Goal: Feedback & Contribution: Contribute content

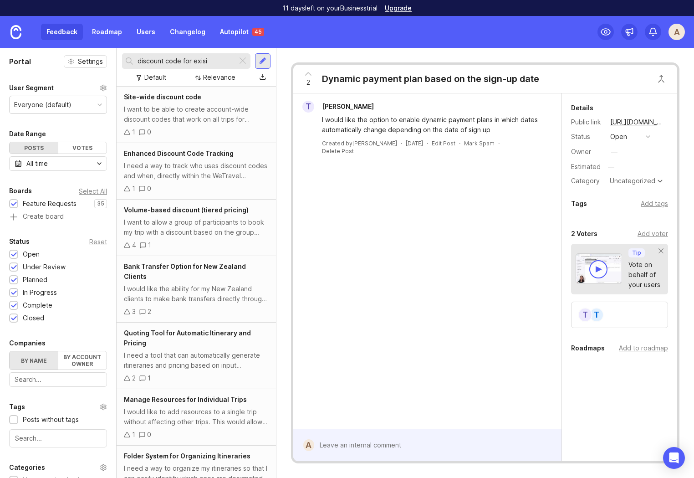
scroll to position [96, 0]
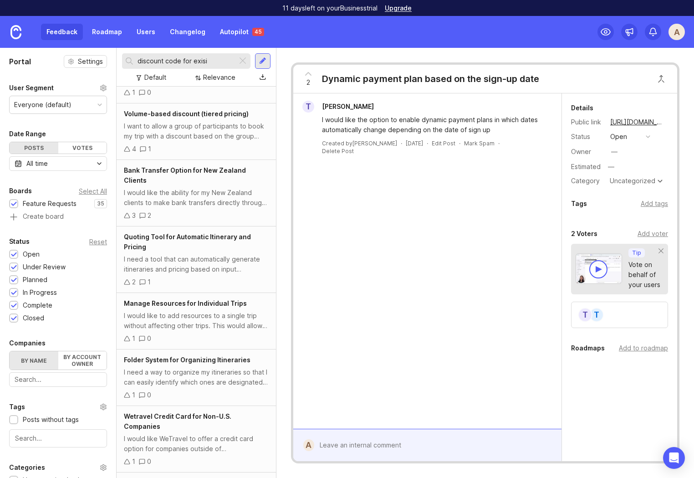
click at [677, 31] on div "A" at bounding box center [676, 32] width 16 height 16
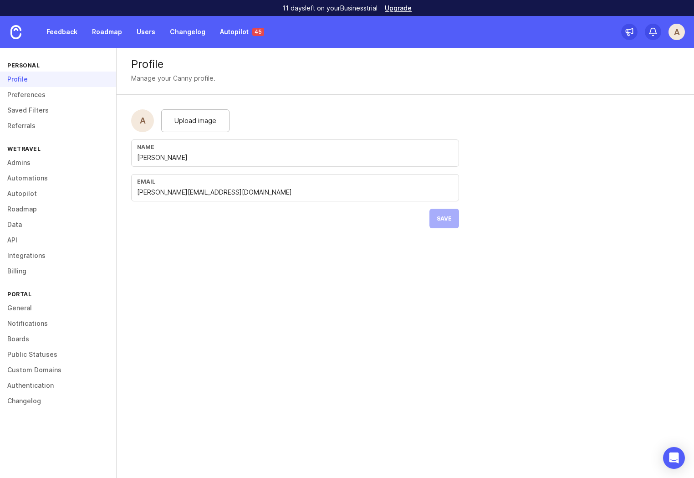
click at [204, 241] on form "A Upload image Name Anna Email anna.mizina@wetravel.com Save" at bounding box center [295, 169] width 357 height 148
click at [21, 196] on link "Autopilot" at bounding box center [58, 193] width 116 height 15
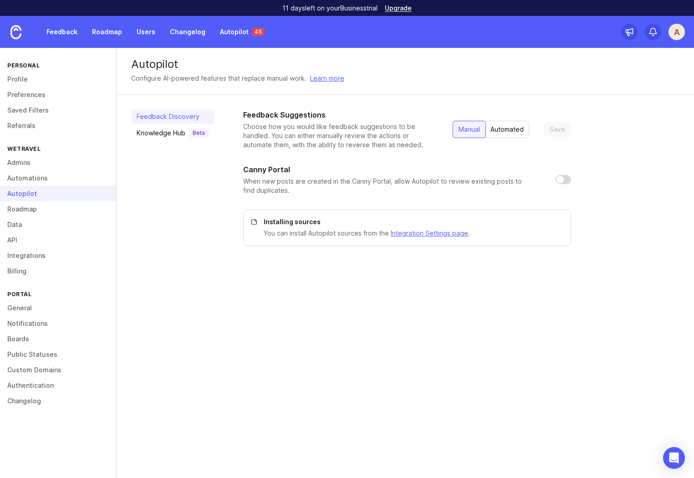
click at [154, 137] on div "Knowledge Hub Beta" at bounding box center [173, 132] width 72 height 9
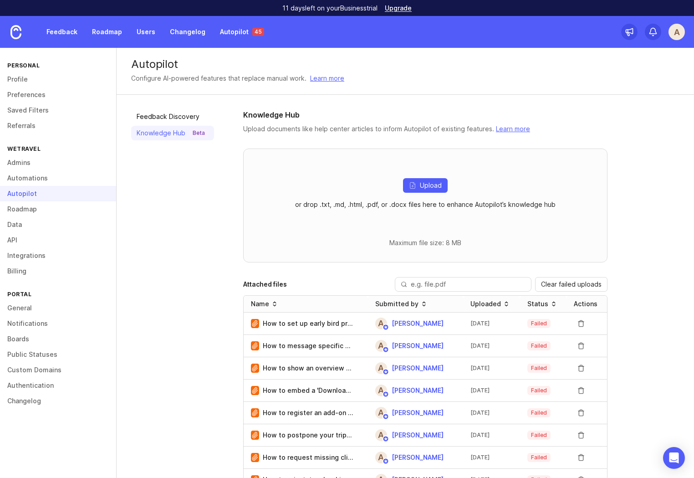
click at [409, 183] on icon "button" at bounding box center [412, 185] width 7 height 7
click at [426, 185] on span "Upload" at bounding box center [431, 185] width 22 height 9
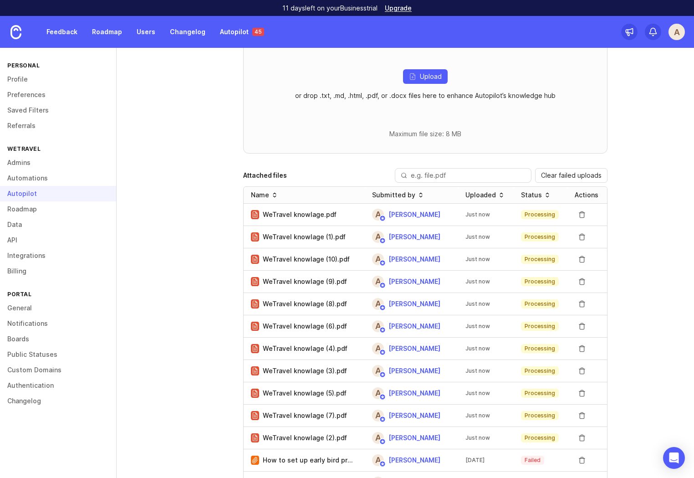
scroll to position [86, 0]
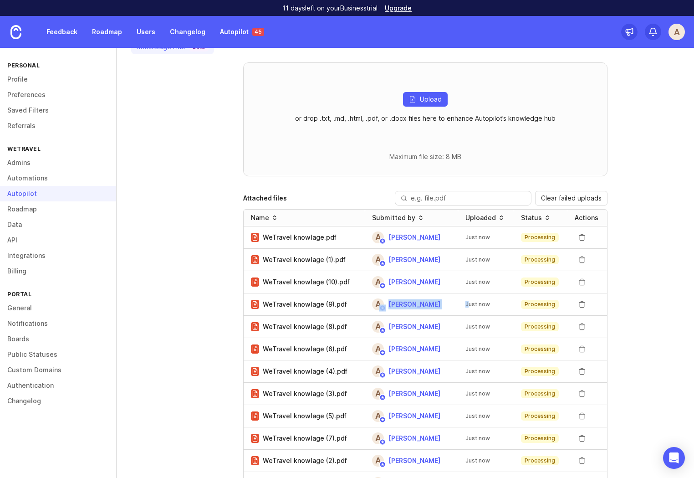
click at [364, 309] on tr "WeTravel knowlage (9).pdf A Anna Just now Processing" at bounding box center [425, 304] width 363 height 22
drag, startPoint x: 300, startPoint y: 305, endPoint x: 265, endPoint y: 305, distance: 36.0
click at [265, 305] on p "WeTravel knowlage (9).pdf" at bounding box center [305, 304] width 84 height 9
click at [325, 301] on p "WeTravel knowlage (9).pdf" at bounding box center [305, 304] width 84 height 9
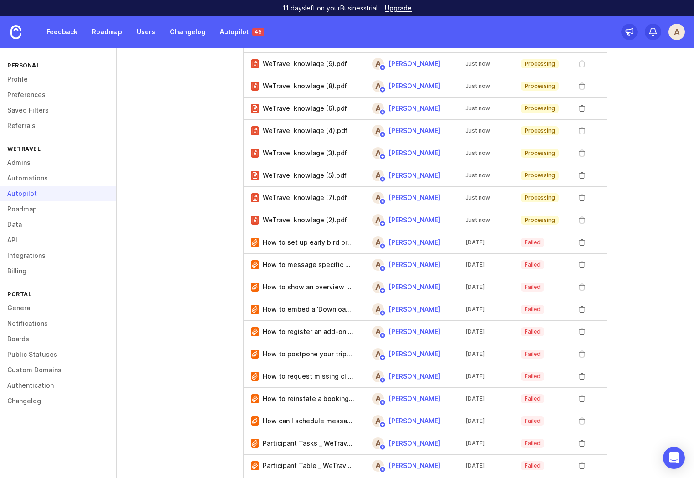
scroll to position [0, 0]
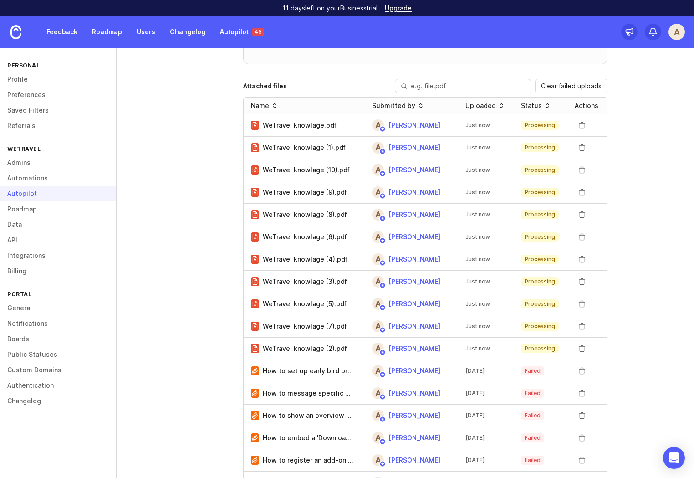
scroll to position [122, 0]
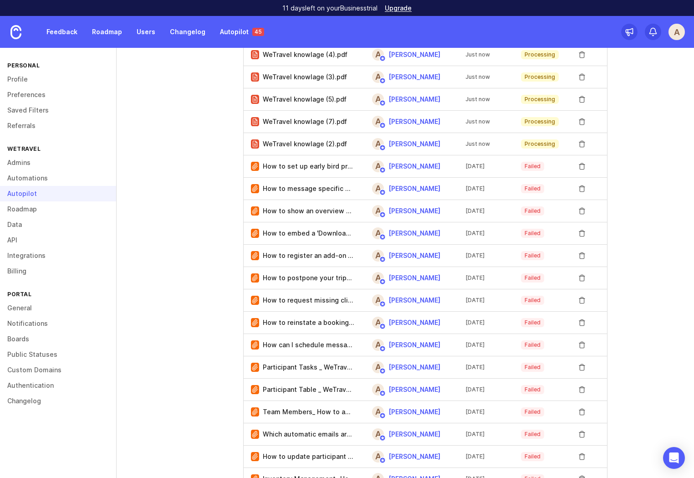
scroll to position [405, 0]
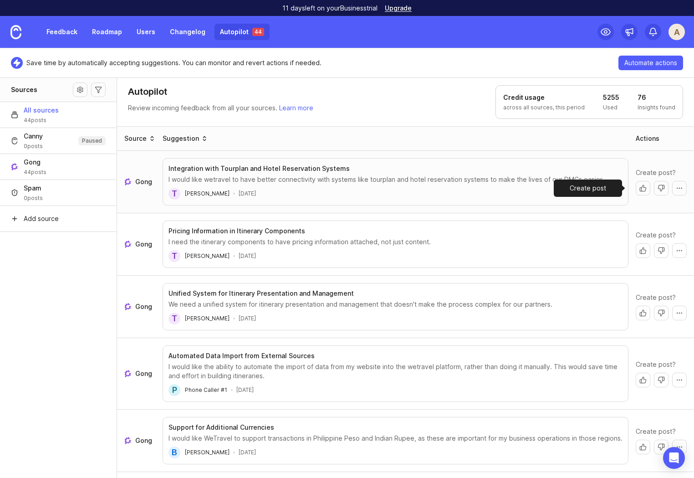
click at [636, 188] on button "Create post" at bounding box center [643, 188] width 15 height 15
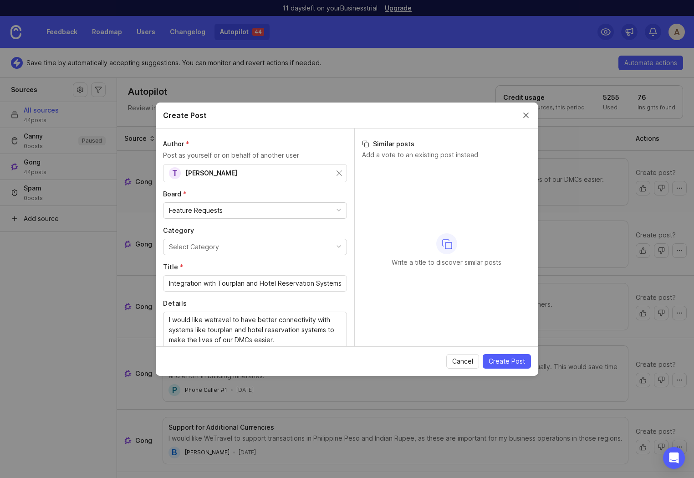
scroll to position [36, 0]
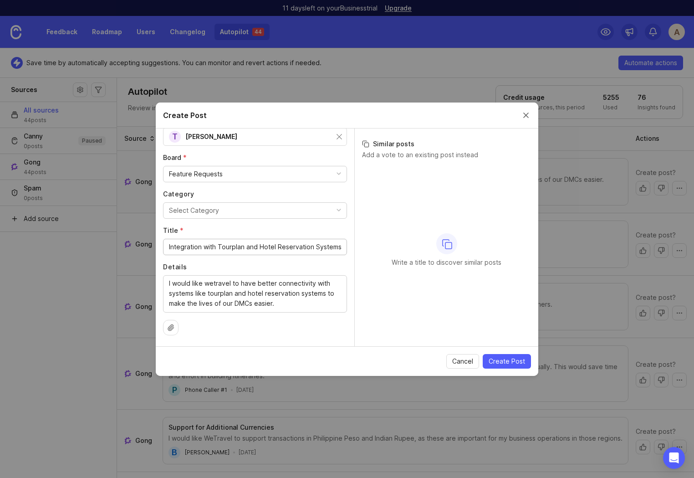
click at [511, 361] on span "Create Post" at bounding box center [507, 360] width 36 height 9
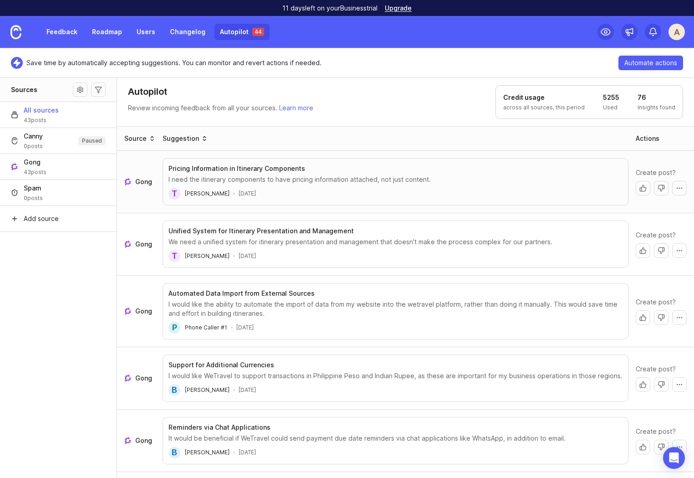
click at [636, 188] on button "Create post" at bounding box center [643, 188] width 15 height 15
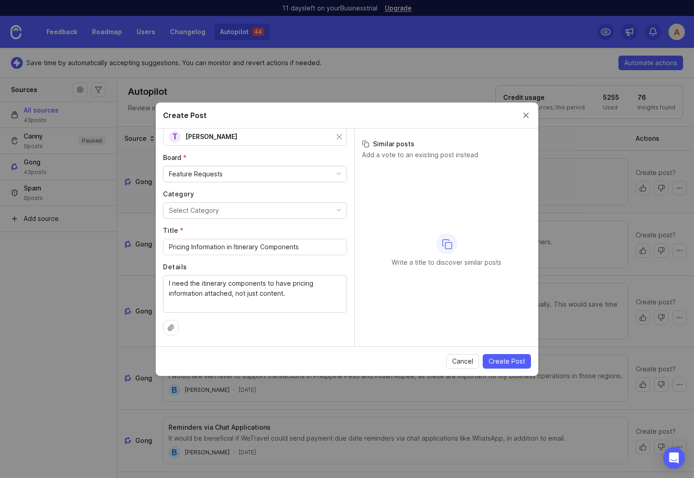
click at [460, 360] on span "Cancel" at bounding box center [462, 360] width 21 height 9
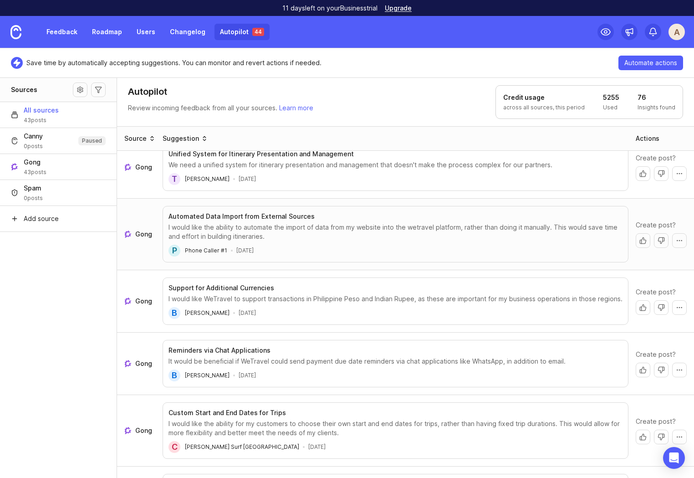
scroll to position [91, 0]
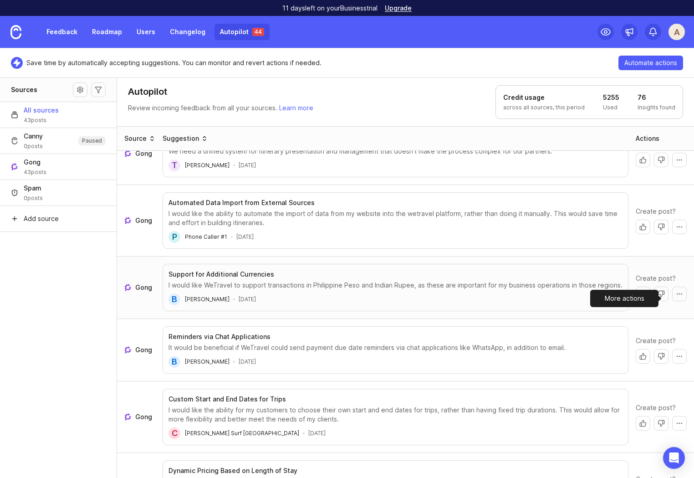
click at [672, 300] on button "More actions" at bounding box center [679, 293] width 15 height 15
click at [672, 299] on button "More actions" at bounding box center [679, 293] width 15 height 15
click at [661, 273] on td "Create post?" at bounding box center [663, 287] width 62 height 62
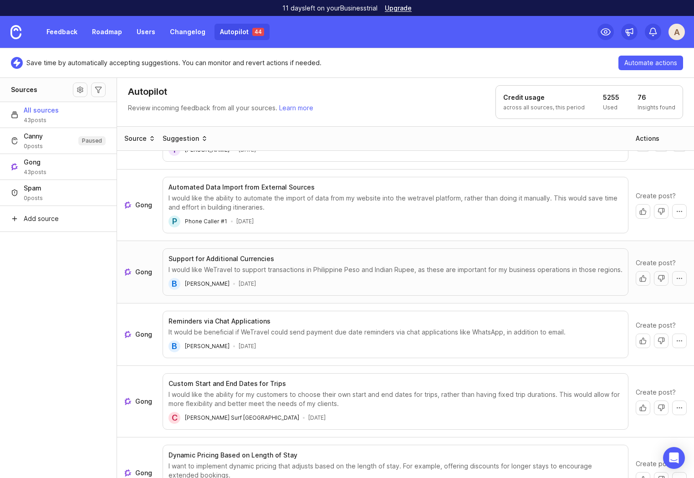
scroll to position [107, 0]
click at [636, 284] on button "Create post" at bounding box center [643, 277] width 15 height 15
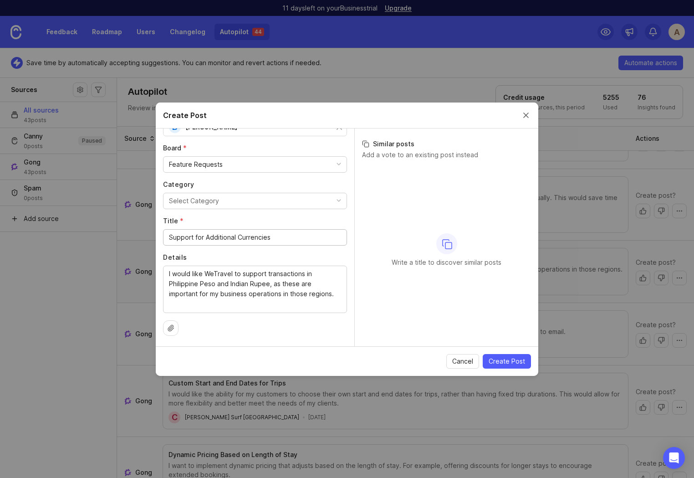
scroll to position [46, 0]
drag, startPoint x: 205, startPoint y: 286, endPoint x: 170, endPoint y: 282, distance: 34.8
click at [173, 274] on textarea "I would like WeTravel to support transactions in Philippine Peso and Indian Rup…" at bounding box center [255, 288] width 172 height 40
drag, startPoint x: 214, startPoint y: 283, endPoint x: 171, endPoint y: 285, distance: 43.3
click at [171, 285] on textarea "I would like WeTravel to support transactions in Philippine Peso and Indian Rup…" at bounding box center [255, 288] width 172 height 40
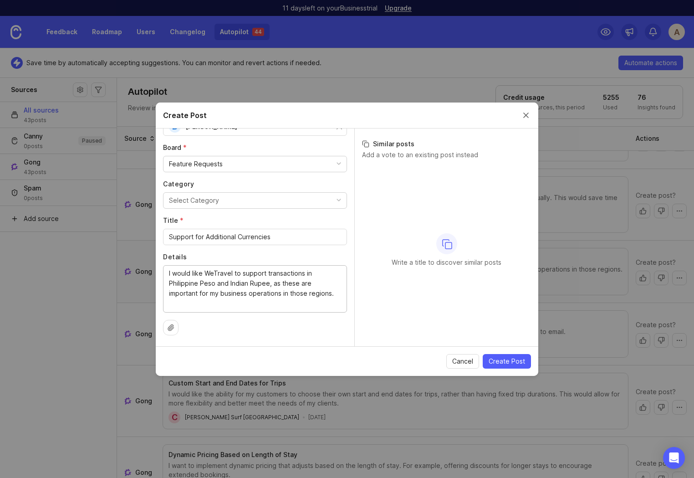
click at [169, 283] on textarea "I would like WeTravel to support transactions in Philippine Peso and Indian Rup…" at bounding box center [255, 288] width 172 height 40
drag, startPoint x: 525, startPoint y: 117, endPoint x: 542, endPoint y: 112, distance: 17.8
click at [525, 117] on button "Close create post modal" at bounding box center [526, 115] width 10 height 10
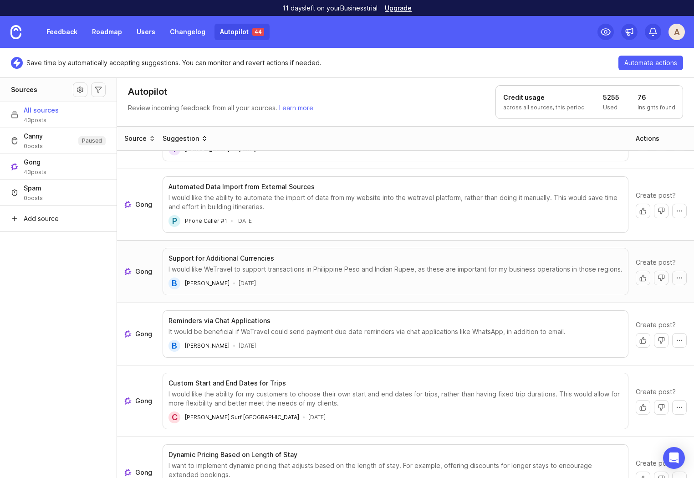
click at [66, 28] on link "Feedback" at bounding box center [62, 32] width 42 height 16
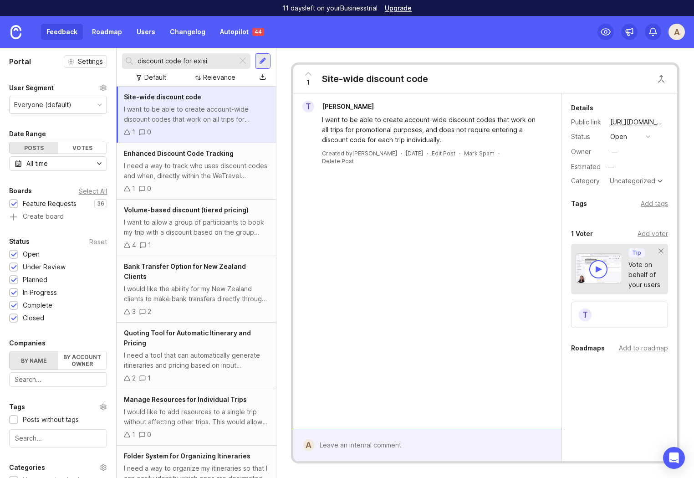
click at [240, 60] on div at bounding box center [242, 61] width 11 height 12
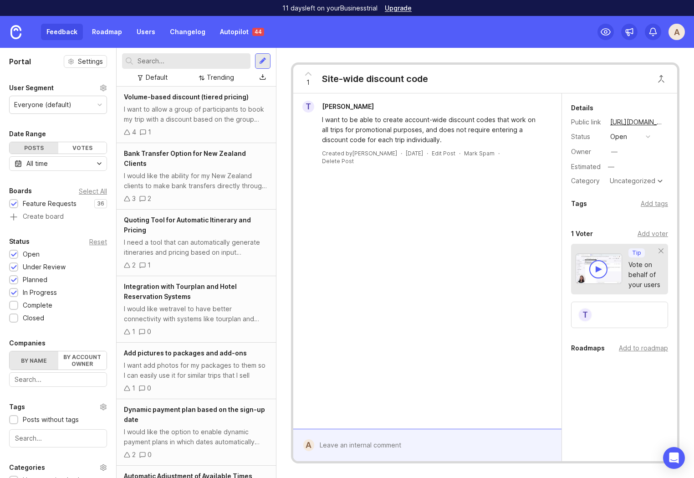
click at [264, 62] on div at bounding box center [262, 61] width 7 height 8
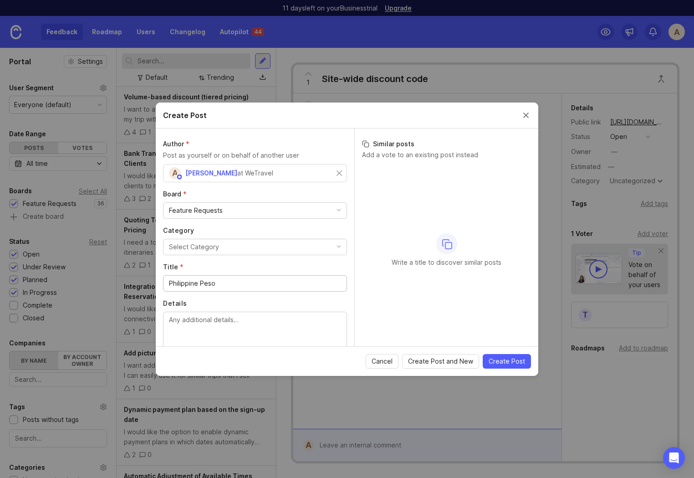
scroll to position [36, 0]
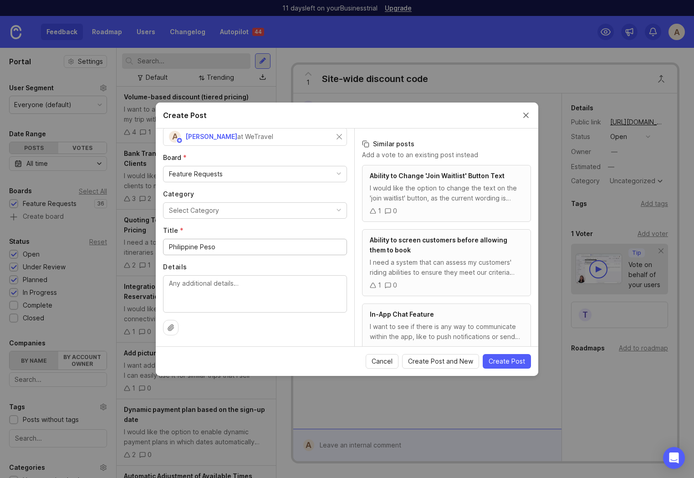
type input "Philippine Peso"
click at [236, 298] on textarea "Details" at bounding box center [255, 293] width 172 height 30
paste textarea "Philippine Peso"
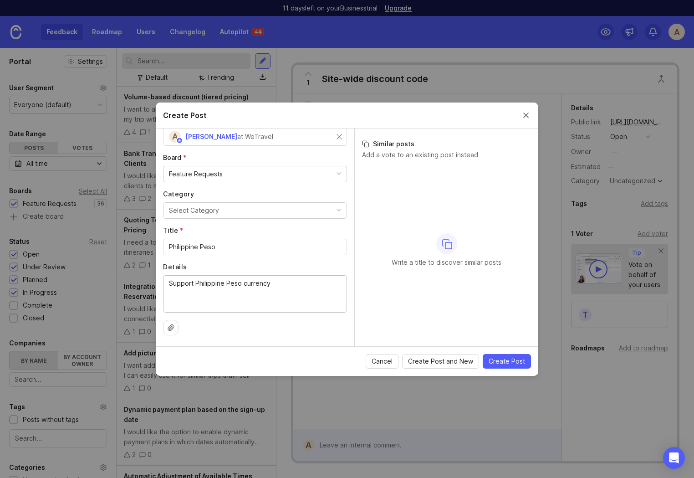
type textarea "Support Philippine Peso currency"
click at [209, 215] on div "Select Category" at bounding box center [194, 210] width 50 height 10
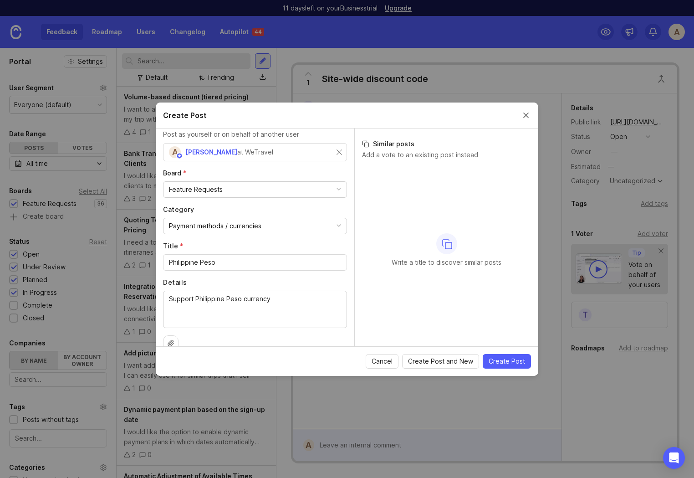
scroll to position [0, 0]
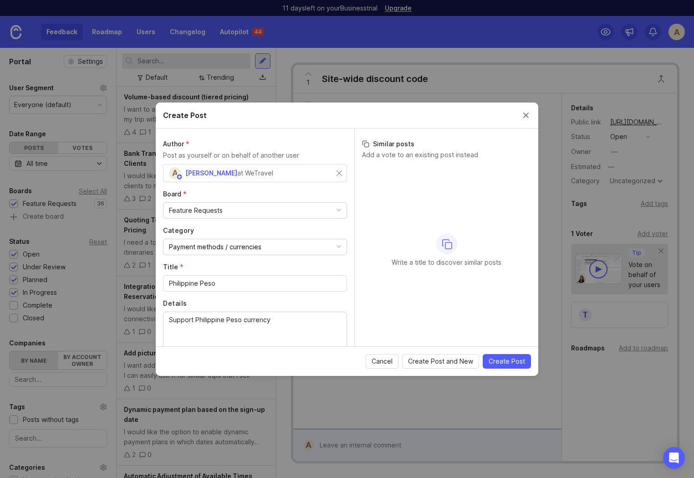
click at [330, 173] on div "A [PERSON_NAME] at WeTravel" at bounding box center [255, 173] width 184 height 18
click at [247, 174] on input "text" at bounding box center [255, 173] width 172 height 10
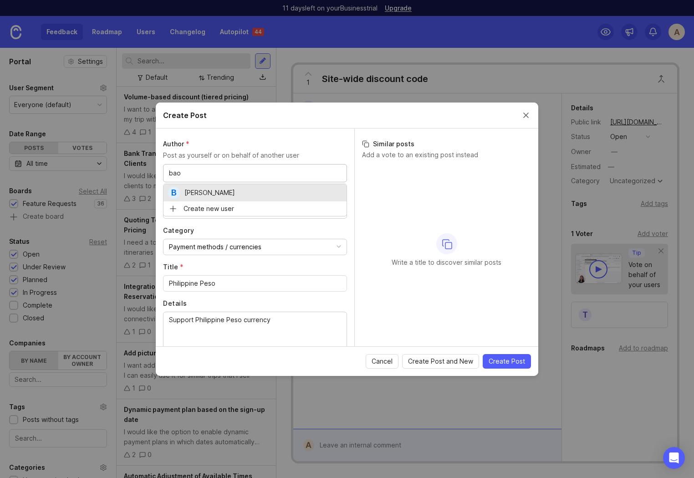
type input "bao"
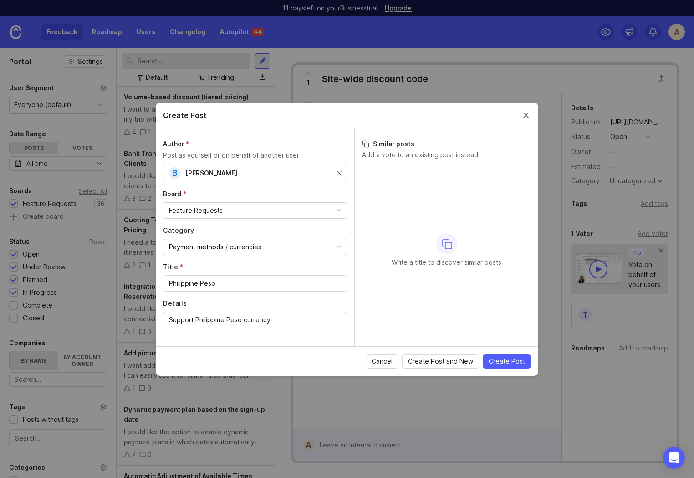
click at [500, 361] on span "Create Post" at bounding box center [507, 360] width 36 height 9
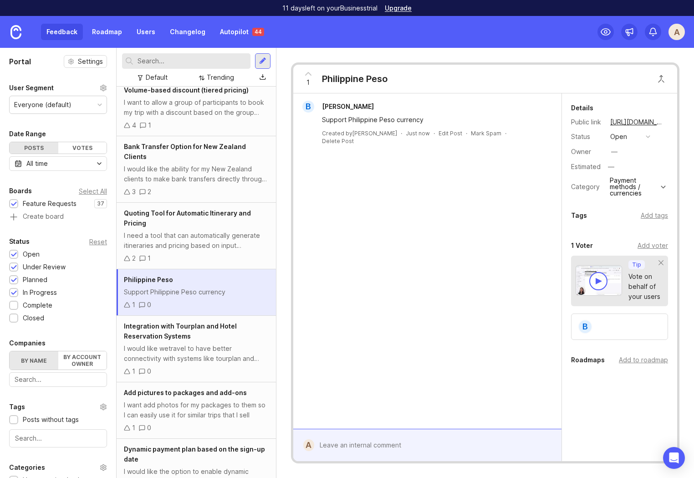
scroll to position [17, 0]
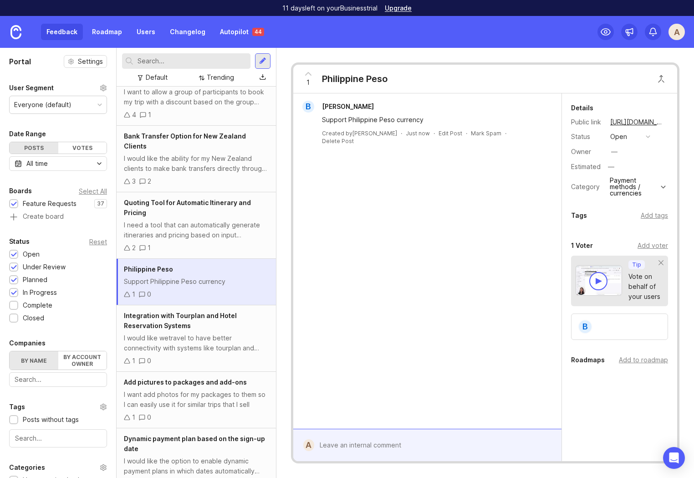
click at [237, 34] on link "Autopilot 44" at bounding box center [241, 32] width 55 height 16
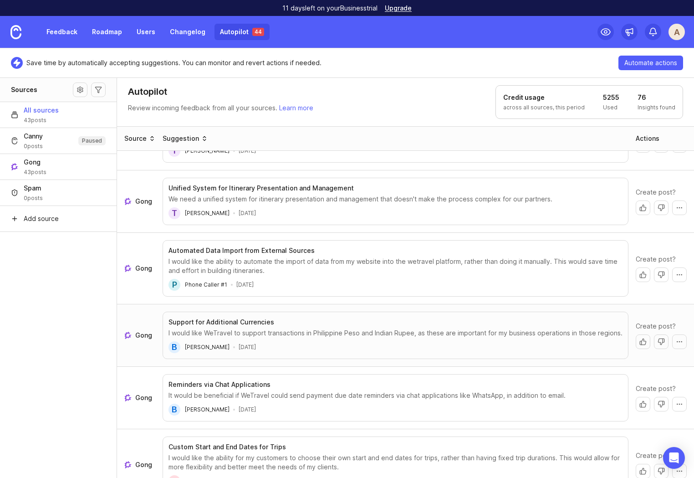
scroll to position [155, 0]
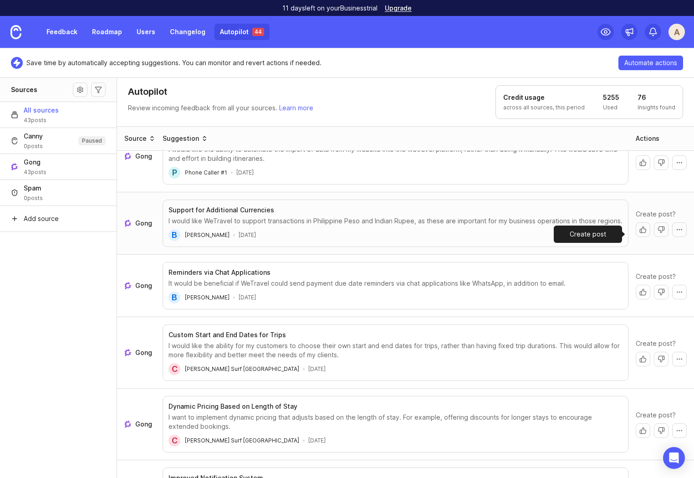
click at [636, 235] on button "Create post" at bounding box center [643, 229] width 15 height 15
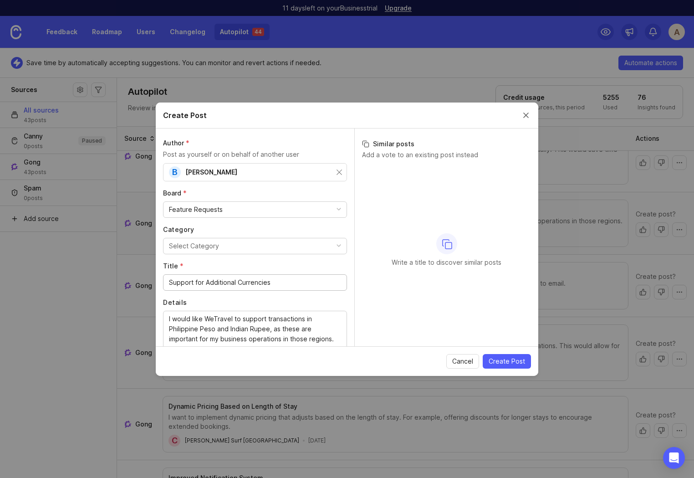
scroll to position [2, 0]
drag, startPoint x: 268, startPoint y: 326, endPoint x: 230, endPoint y: 323, distance: 38.3
click at [252, 280] on input "Support for Additional Currencies" at bounding box center [255, 281] width 172 height 10
drag, startPoint x: 281, startPoint y: 282, endPoint x: 194, endPoint y: 279, distance: 87.0
click at [194, 279] on input "Support for Additional Currencies" at bounding box center [255, 281] width 172 height 10
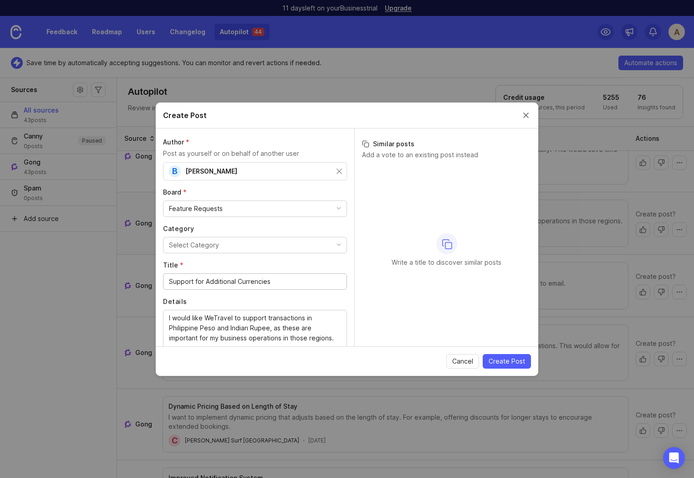
paste input "Indian Rupee"
type input "Support Indian Rupee"
click at [211, 245] on div "Select Category" at bounding box center [194, 245] width 50 height 10
type input "cur"
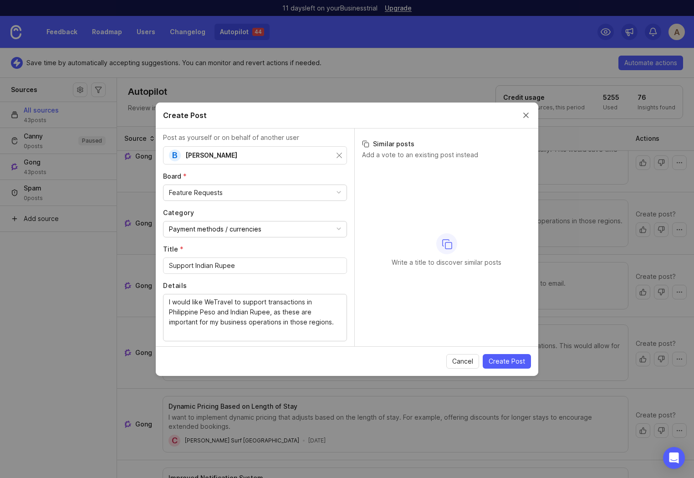
drag, startPoint x: 167, startPoint y: 302, endPoint x: 198, endPoint y: 303, distance: 30.5
click at [198, 303] on div "I would like WeTravel to support transactions in Philippine Peso and Indian Rup…" at bounding box center [255, 317] width 184 height 47
click at [250, 299] on textarea "I would like WeTravel to support transactions in Philippine Peso and Indian Rup…" at bounding box center [255, 317] width 172 height 40
drag, startPoint x: 167, startPoint y: 312, endPoint x: 227, endPoint y: 311, distance: 59.7
click at [227, 311] on div "I would like WeTravel to support transactions in Philippine Peso and Indian Rup…" at bounding box center [255, 317] width 184 height 47
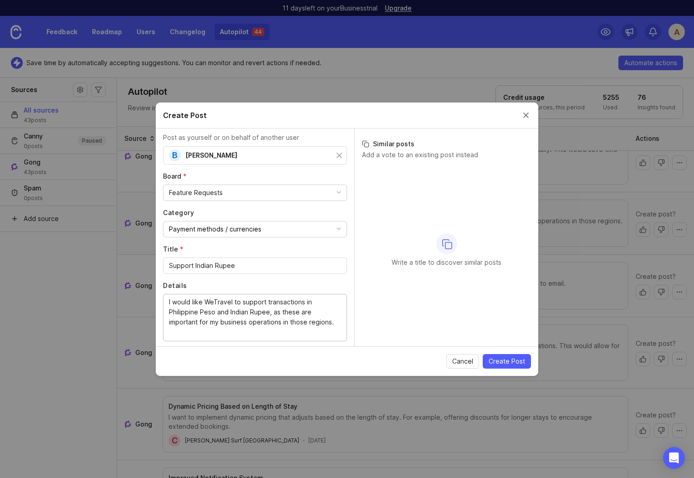
drag, startPoint x: 229, startPoint y: 311, endPoint x: 145, endPoint y: 314, distance: 84.3
click at [146, 314] on div "Create Post Author * Post as yourself or on behalf of another user B [PERSON_NA…" at bounding box center [347, 239] width 694 height 478
drag, startPoint x: 188, startPoint y: 313, endPoint x: 317, endPoint y: 320, distance: 129.5
click at [317, 320] on textarea "I would like WeTravel to support transactions inIndian Rupee, as these are impo…" at bounding box center [255, 312] width 172 height 30
type textarea "I would like WeTravel to support transactions in Indian Rupee"
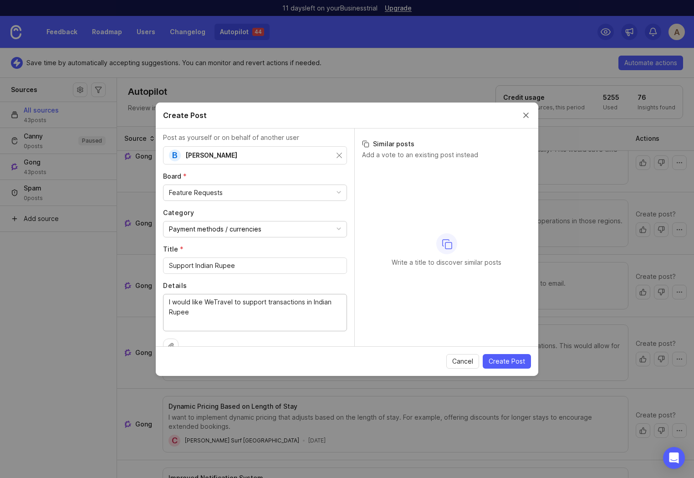
click at [506, 361] on span "Create Post" at bounding box center [507, 360] width 36 height 9
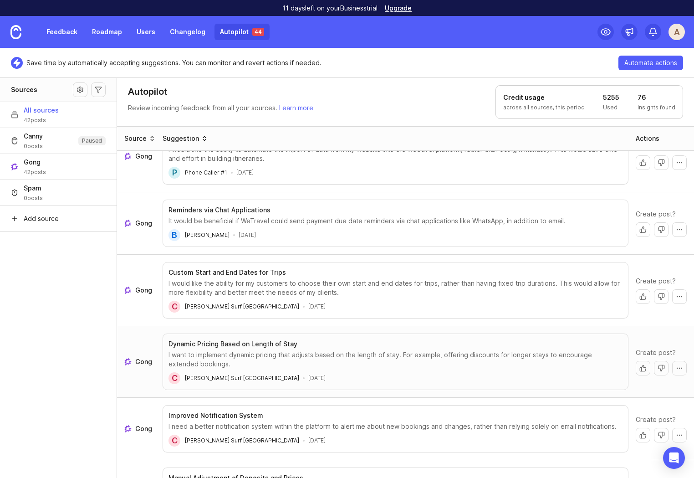
scroll to position [153, 0]
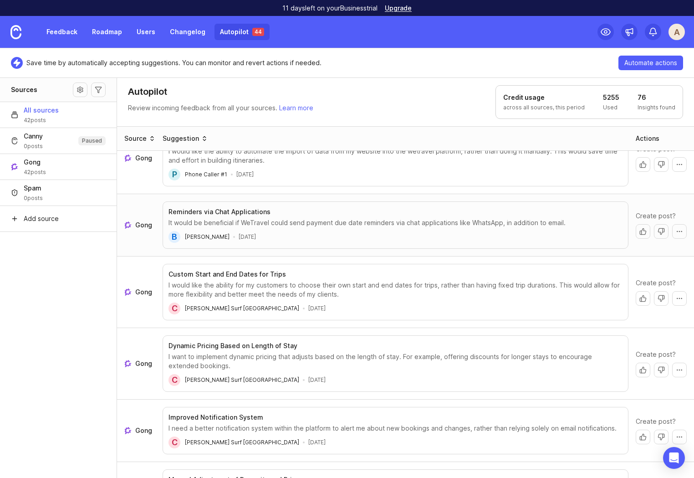
click at [79, 332] on aside "Sources All sources 42 posts Canny 0 posts Paused Gong 42 posts Spam 0 posts Ad…" at bounding box center [58, 277] width 117 height 400
click at [636, 373] on button "Create post" at bounding box center [643, 369] width 15 height 15
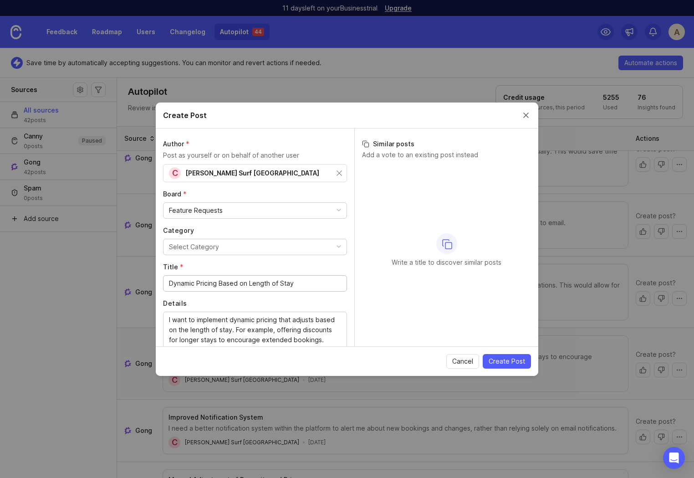
scroll to position [46, 0]
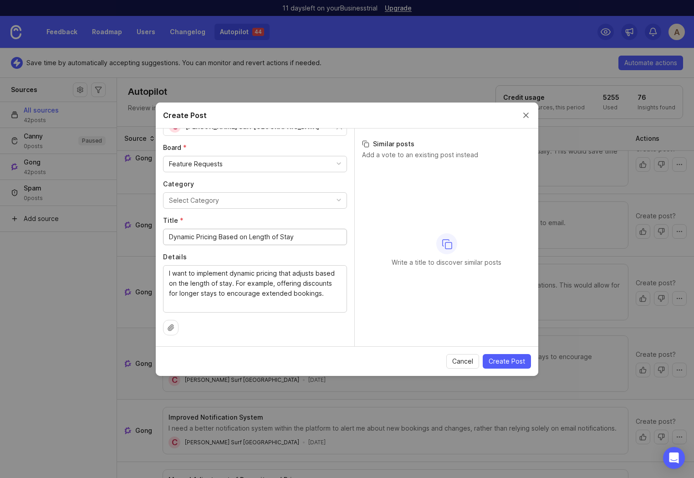
click at [495, 361] on span "Create Post" at bounding box center [507, 360] width 36 height 9
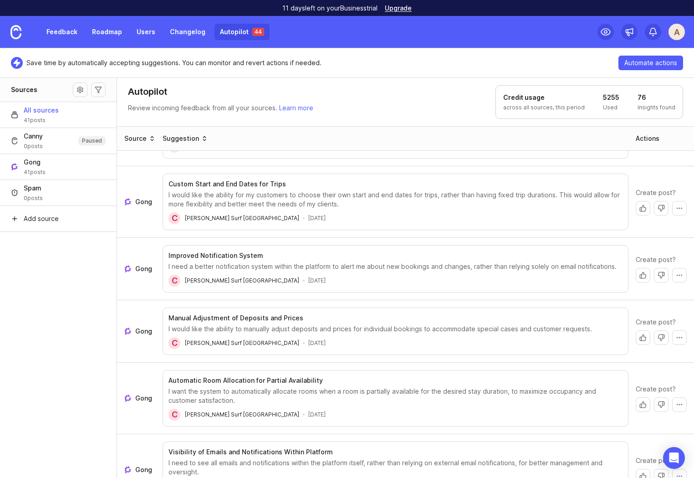
scroll to position [0, 0]
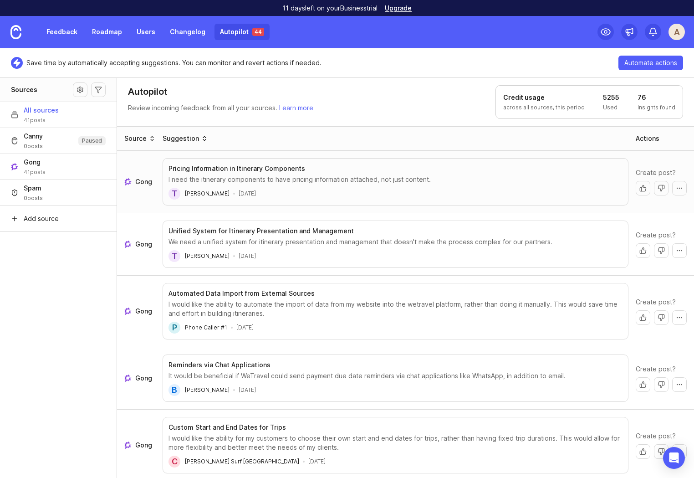
click at [135, 181] on link "Gong" at bounding box center [139, 181] width 31 height 9
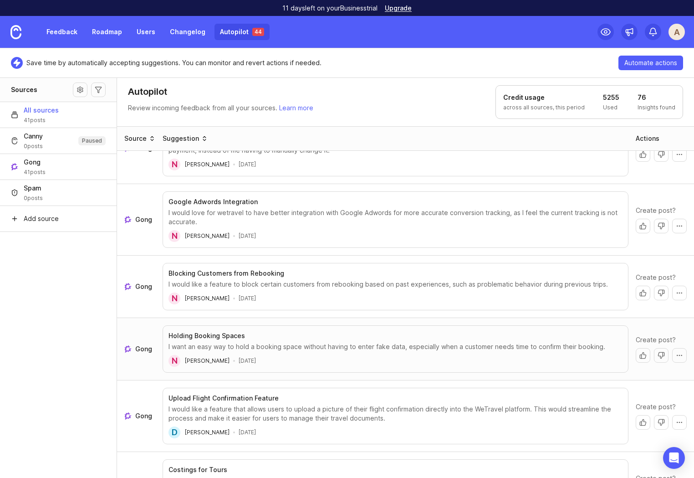
scroll to position [1323, 0]
click at [140, 349] on span "Gong" at bounding box center [143, 349] width 17 height 9
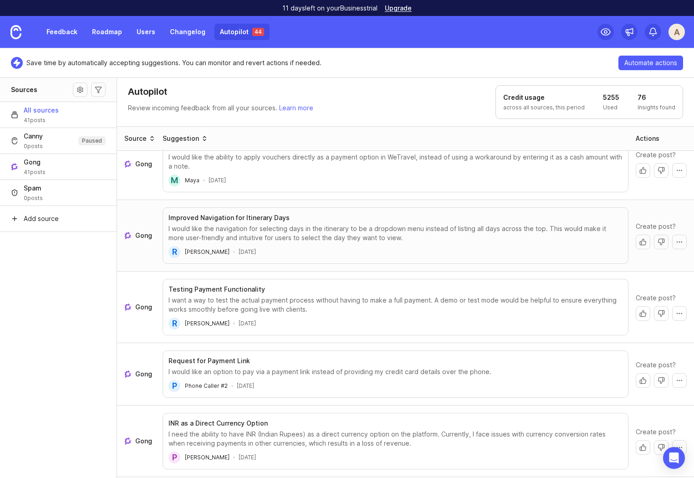
scroll to position [2214, 0]
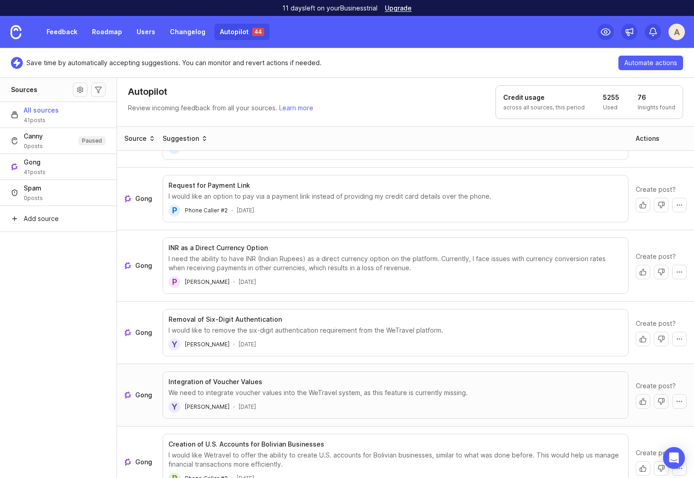
click at [140, 397] on span "Gong" at bounding box center [143, 394] width 17 height 9
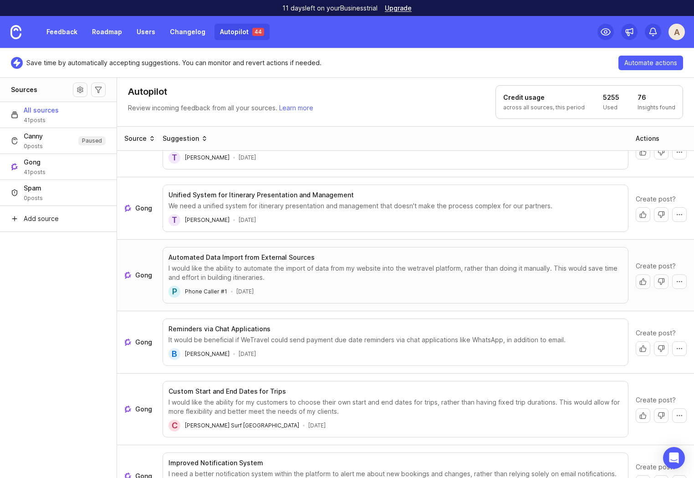
scroll to position [0, 0]
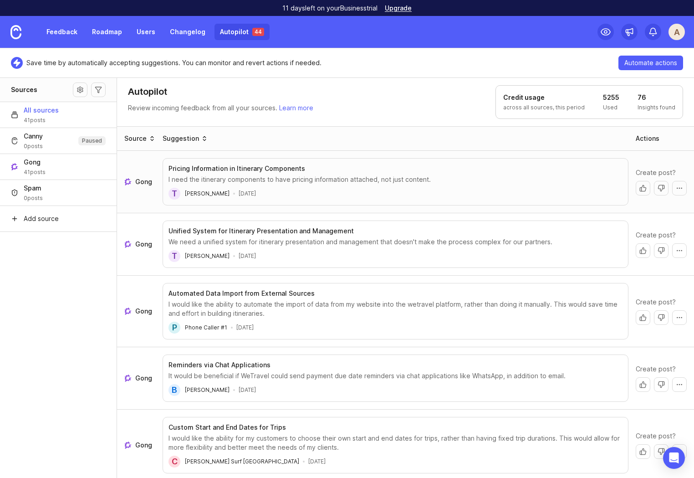
click at [225, 32] on link "Autopilot 44" at bounding box center [241, 32] width 55 height 16
click at [66, 34] on link "Feedback" at bounding box center [62, 32] width 42 height 16
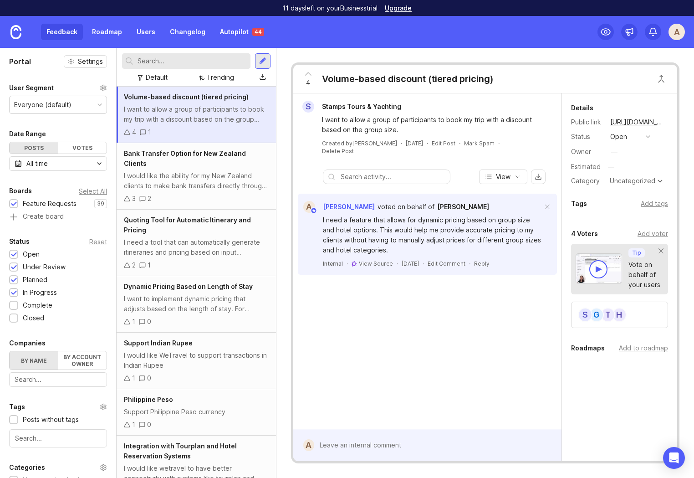
click at [202, 175] on div "I would like the ability for my New Zealand clients to make bank transfers dire…" at bounding box center [196, 181] width 145 height 20
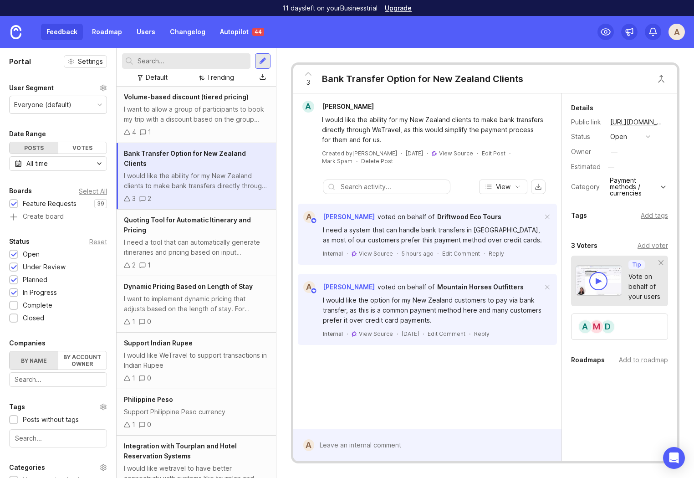
click at [188, 125] on div "Volume-based discount (tiered pricing) I want to allow a group of participants …" at bounding box center [196, 115] width 159 height 56
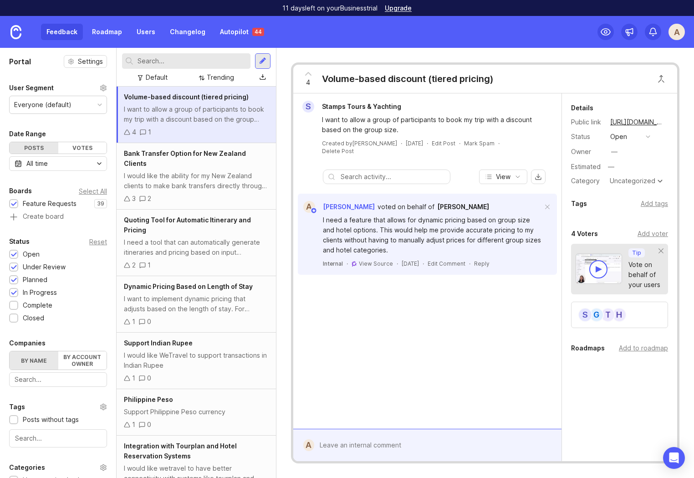
click at [226, 180] on div "I would like the ability for my New Zealand clients to make bank transfers dire…" at bounding box center [196, 181] width 145 height 20
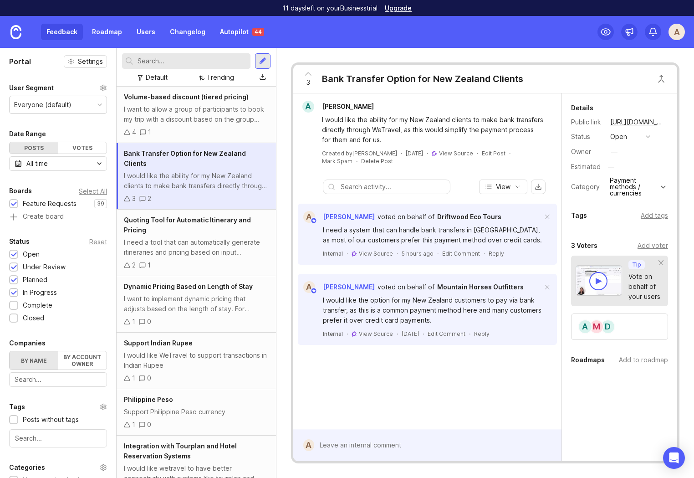
click at [163, 117] on div "I want to allow a group of participants to book my trip with a discount based o…" at bounding box center [196, 114] width 145 height 20
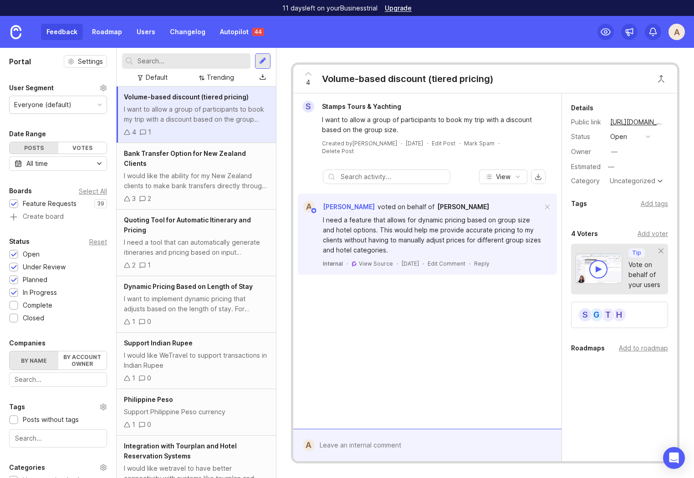
click at [633, 318] on div "H T G S" at bounding box center [619, 314] width 97 height 26
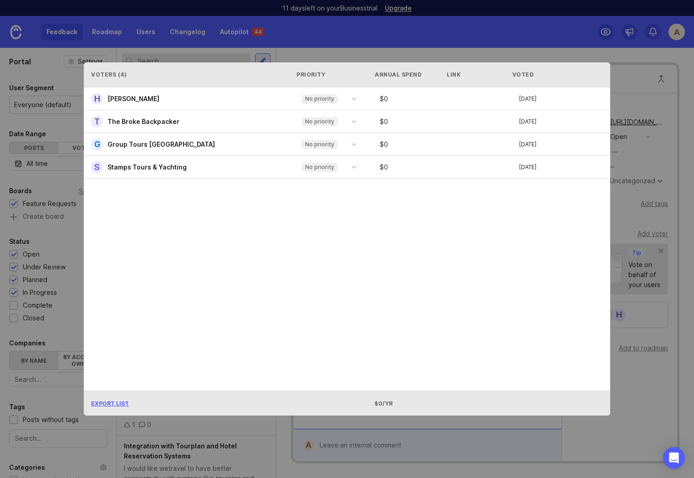
click at [603, 58] on div "Voters ( 4 ) Priority Annual Spend Link Voted H [PERSON_NAME] No priority $ 0 […" at bounding box center [346, 239] width 555 height 382
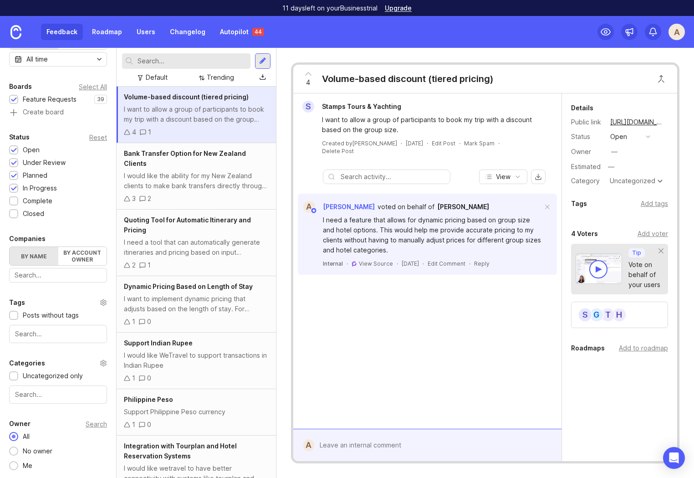
click at [227, 77] on div "Trending" at bounding box center [220, 77] width 27 height 10
click at [214, 79] on div "Trending" at bounding box center [220, 77] width 27 height 10
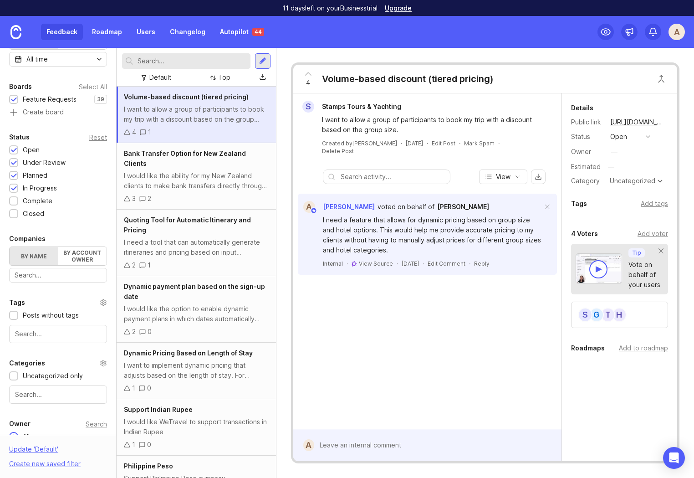
click at [230, 30] on link "Autopilot 44" at bounding box center [241, 32] width 55 height 16
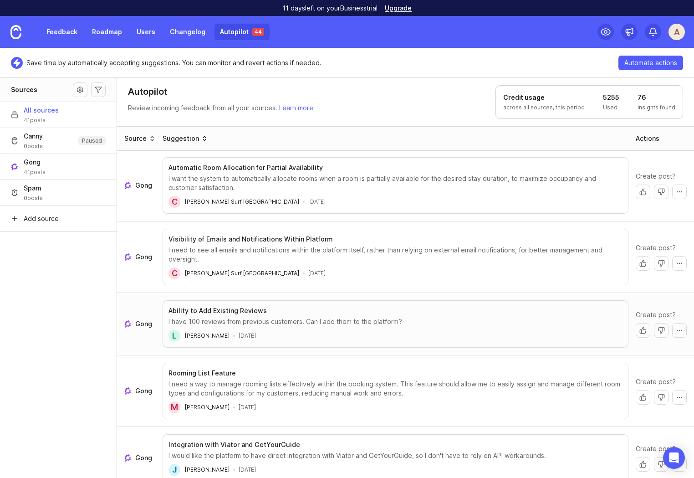
scroll to position [646, 0]
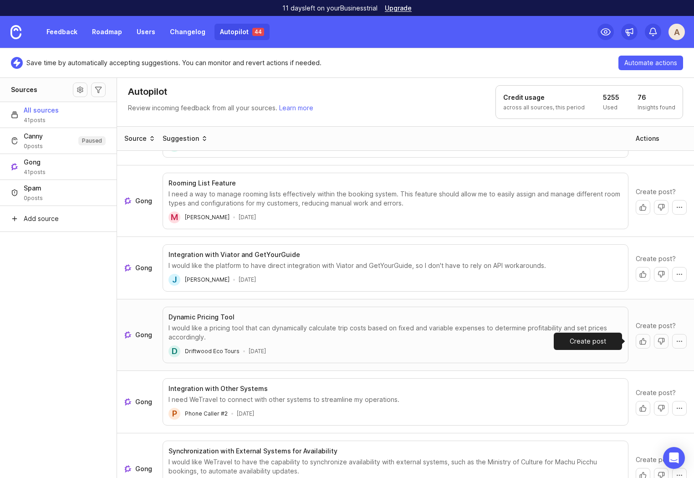
click at [636, 344] on button "Create post" at bounding box center [643, 341] width 15 height 15
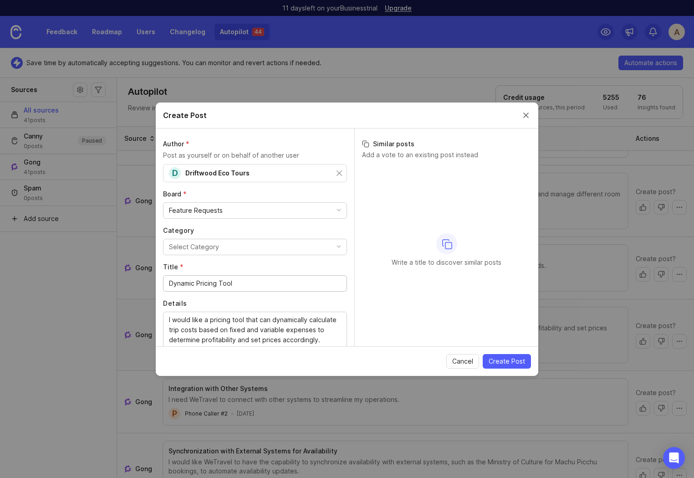
click at [399, 184] on div "Write a title to discover similar posts" at bounding box center [446, 250] width 169 height 170
drag, startPoint x: 248, startPoint y: 285, endPoint x: 164, endPoint y: 279, distance: 84.4
click at [164, 279] on div "Dynamic Pricing Tool" at bounding box center [255, 283] width 184 height 16
click at [196, 286] on input "Quotation" at bounding box center [255, 283] width 172 height 10
click at [204, 284] on input "Quotation" at bounding box center [255, 283] width 172 height 10
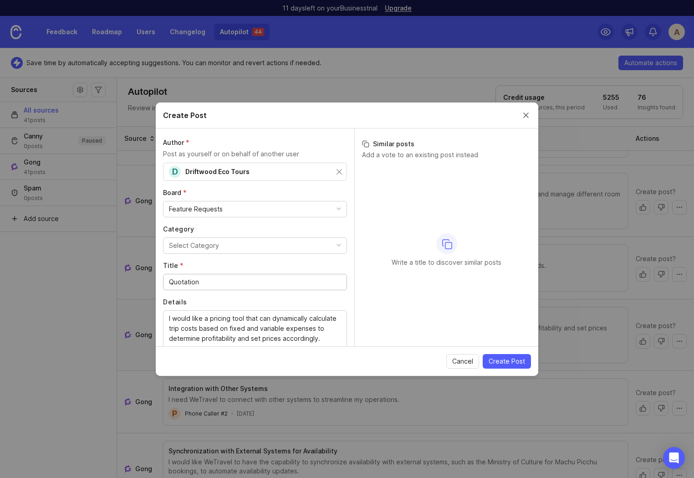
scroll to position [0, 0]
type input "Quotation"
click at [462, 360] on span "Cancel" at bounding box center [462, 360] width 21 height 9
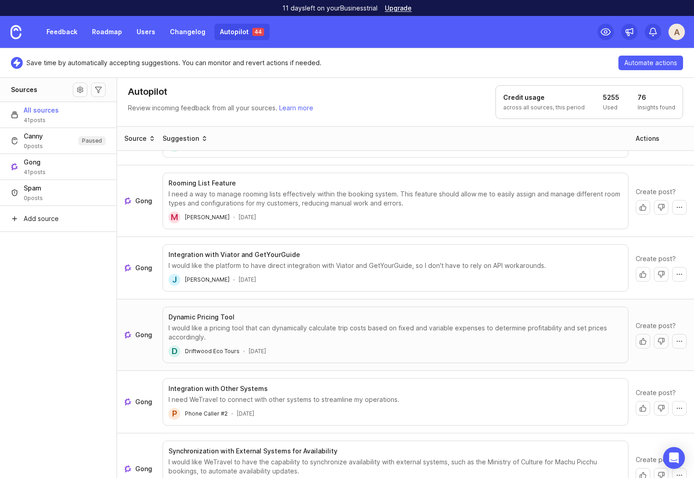
click at [678, 343] on button "More actions" at bounding box center [679, 341] width 15 height 15
click at [676, 341] on button "More actions" at bounding box center [679, 341] width 15 height 15
click at [643, 359] on button "Add vote to other post" at bounding box center [640, 360] width 77 height 17
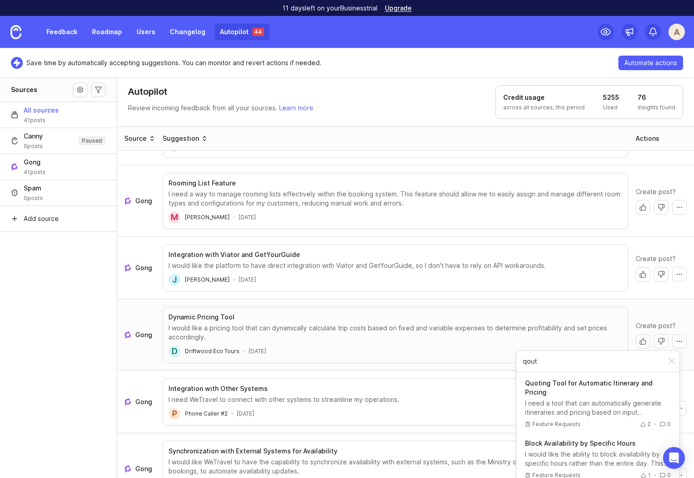
type input "qout"
click at [585, 402] on div "I need a tool that can automatically generate itineraries and pricing based on …" at bounding box center [598, 407] width 146 height 18
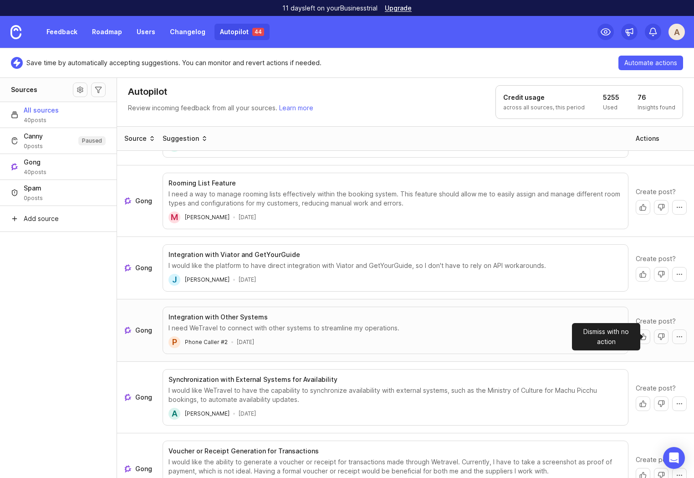
click at [654, 339] on button "Dismiss with no action" at bounding box center [661, 336] width 15 height 15
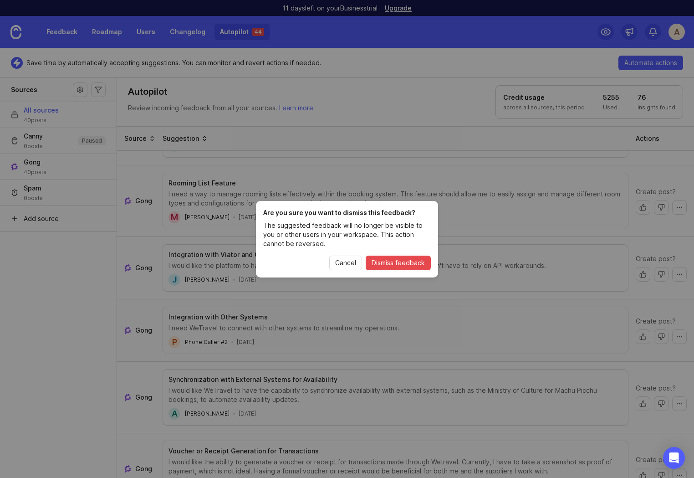
click at [394, 255] on div "Are you sure you want to dismiss this feedback? The suggested feedback will no …" at bounding box center [347, 239] width 182 height 76
click at [393, 260] on span "Dismiss feedback" at bounding box center [398, 262] width 53 height 9
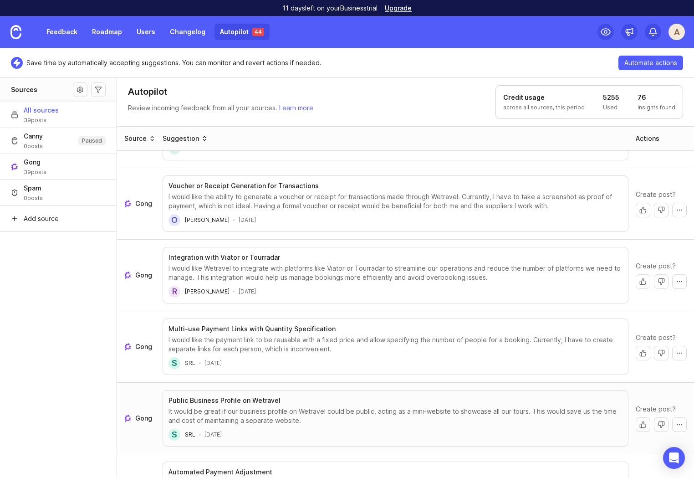
scroll to position [900, 0]
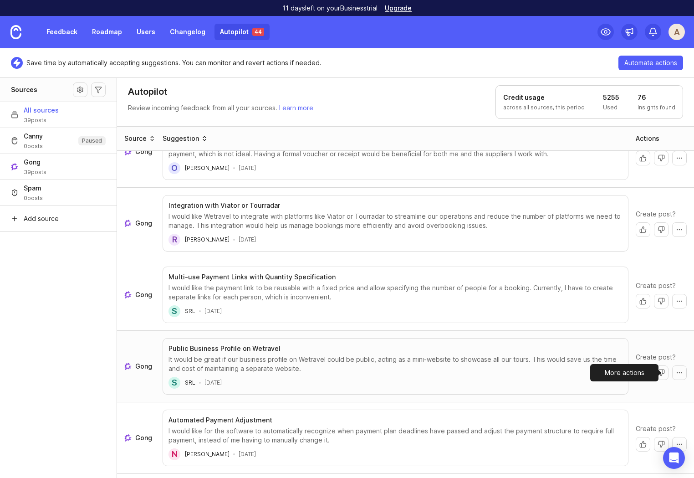
click at [672, 376] on button "More actions" at bounding box center [679, 372] width 15 height 15
click at [660, 373] on button "Dismiss with no action" at bounding box center [661, 372] width 15 height 15
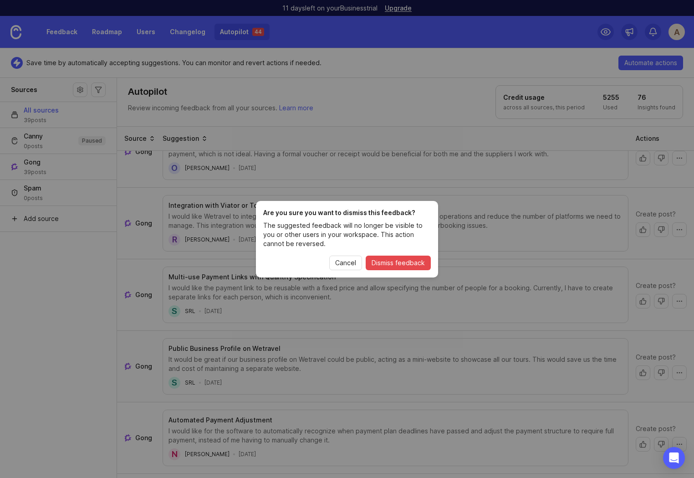
click at [392, 259] on span "Dismiss feedback" at bounding box center [398, 262] width 53 height 9
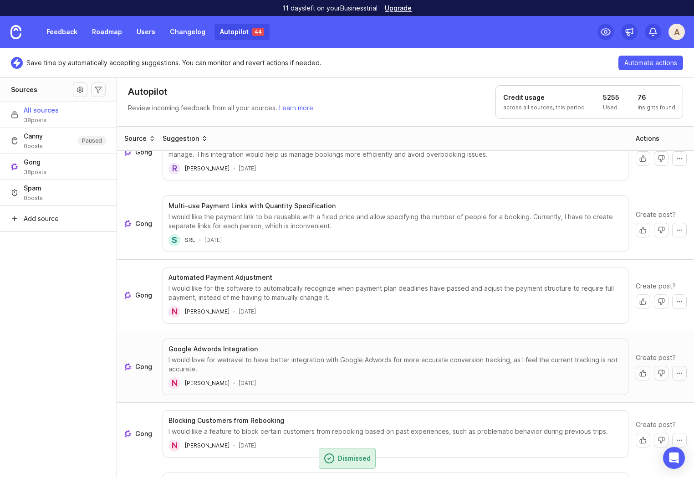
scroll to position [977, 0]
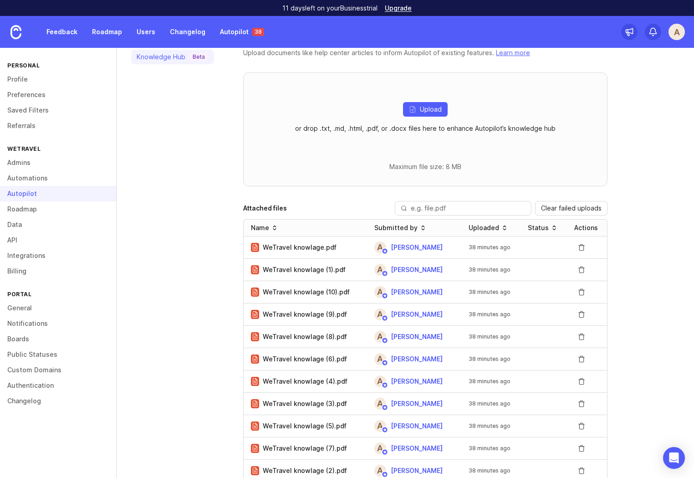
scroll to position [194, 0]
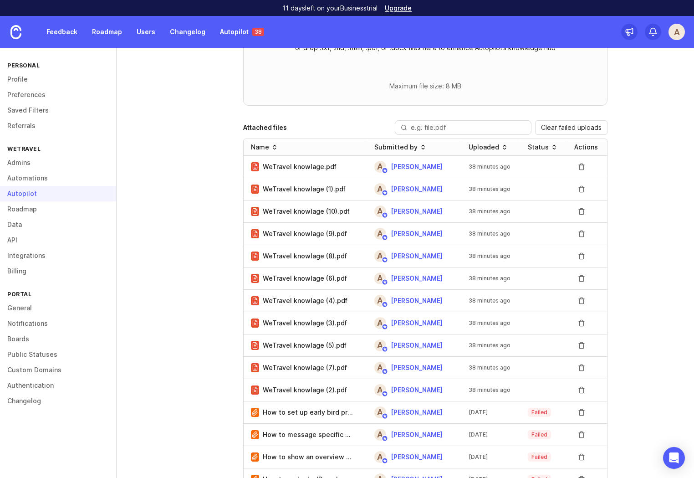
scroll to position [118, 0]
